Goal: Task Accomplishment & Management: Use online tool/utility

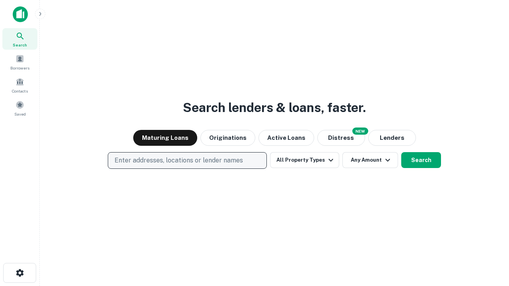
click at [187, 161] on p "Enter addresses, locations or lender names" at bounding box center [179, 161] width 128 height 10
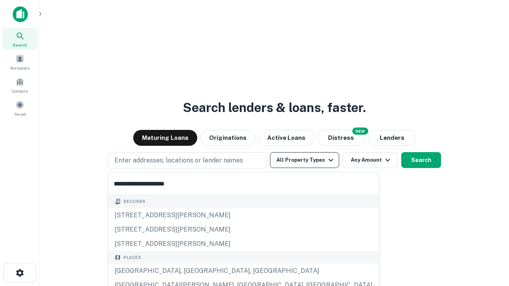
click at [190, 271] on div "[GEOGRAPHIC_DATA], [GEOGRAPHIC_DATA], [GEOGRAPHIC_DATA]" at bounding box center [243, 271] width 271 height 14
click at [305, 160] on button "All Property Types" at bounding box center [304, 160] width 69 height 16
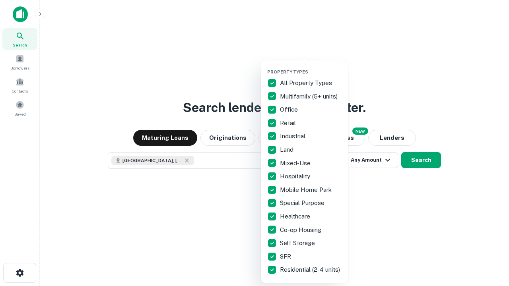
click at [311, 67] on button "button" at bounding box center [310, 67] width 87 height 0
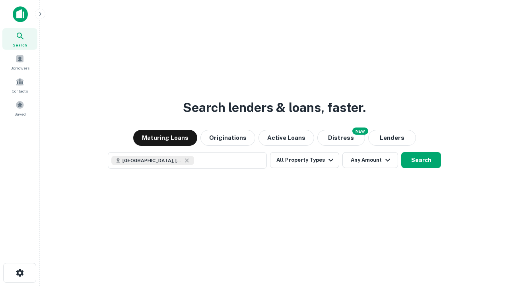
scroll to position [13, 0]
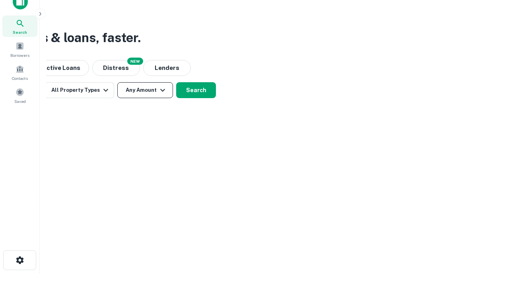
click at [145, 90] on button "Any Amount" at bounding box center [145, 90] width 56 height 16
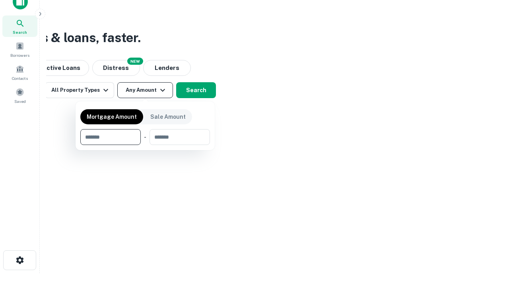
type input "*******"
click at [145, 145] on button "button" at bounding box center [145, 145] width 130 height 0
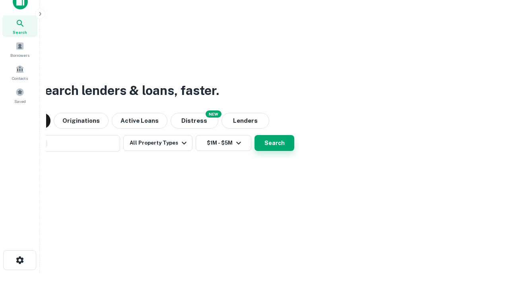
click at [254, 135] on button "Search" at bounding box center [274, 143] width 40 height 16
